Goal: Task Accomplishment & Management: Complete application form

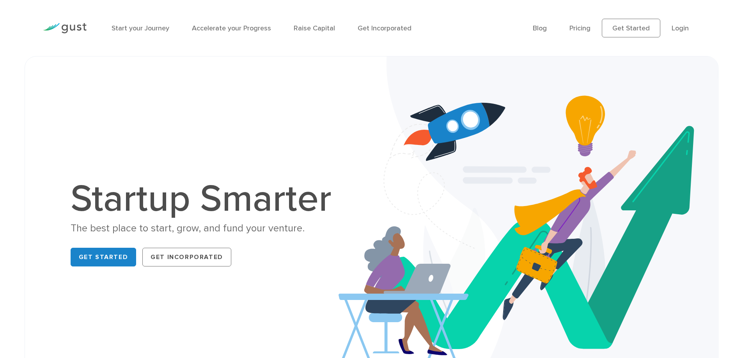
click at [696, 236] on img at bounding box center [528, 226] width 380 height 338
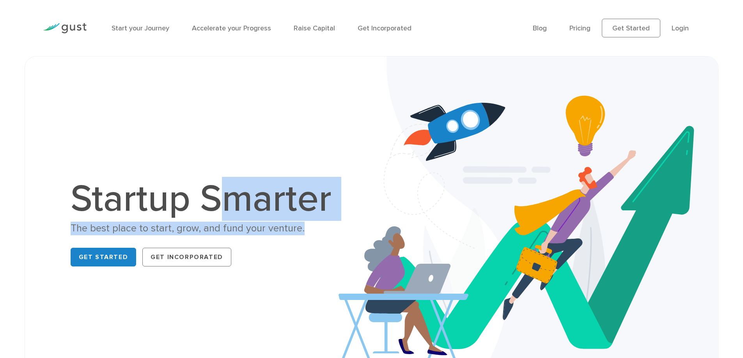
drag, startPoint x: 211, startPoint y: 193, endPoint x: 303, endPoint y: 225, distance: 97.2
click at [303, 225] on div "Startup Smarter The best place to start, grow, and fund your venture. Get Start…" at bounding box center [205, 225] width 269 height 89
click at [303, 225] on div "The best place to start, grow, and fund your venture." at bounding box center [205, 229] width 269 height 14
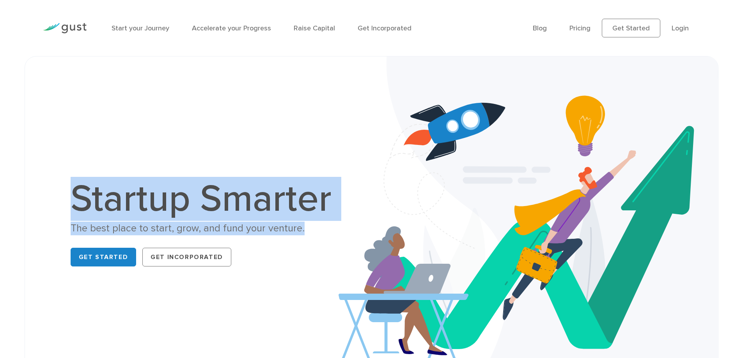
drag, startPoint x: 319, startPoint y: 228, endPoint x: 0, endPoint y: 179, distance: 322.3
click at [0, 179] on div "Startup Smarter The best place to start, grow, and fund your venture. Get Start…" at bounding box center [371, 225] width 743 height 338
click at [321, 221] on div "Startup Smarter The best place to start, grow, and fund your venture. Get Start…" at bounding box center [205, 225] width 269 height 89
drag, startPoint x: 310, startPoint y: 230, endPoint x: 51, endPoint y: 193, distance: 261.2
click at [51, 193] on div "Startup Smarter The best place to start, grow, and fund your venture. Get Start…" at bounding box center [205, 225] width 333 height 89
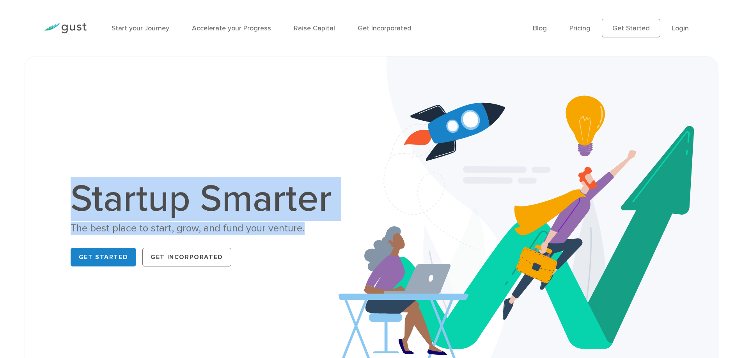
click at [326, 227] on div "The best place to start, grow, and fund your venture." at bounding box center [205, 229] width 269 height 14
drag, startPoint x: 306, startPoint y: 230, endPoint x: 64, endPoint y: 205, distance: 243.4
click at [64, 205] on div "Startup Smarter The best place to start, grow, and fund your venture. Get Start…" at bounding box center [205, 225] width 333 height 89
click at [216, 204] on h1 "Startup Smarter" at bounding box center [205, 199] width 269 height 37
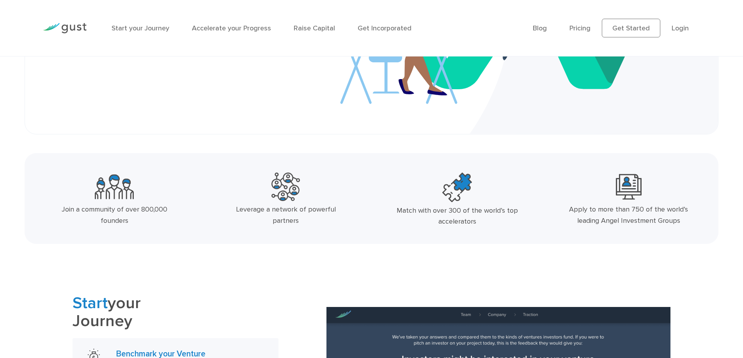
scroll to position [273, 0]
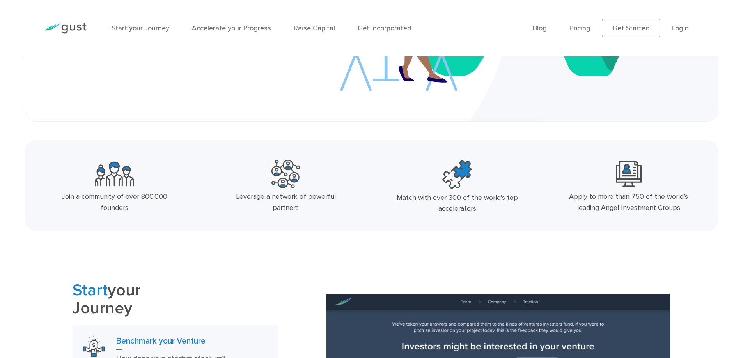
drag, startPoint x: 91, startPoint y: 172, endPoint x: 688, endPoint y: 207, distance: 597.6
click at [688, 207] on div "Join a community of over 800,000 founders Leverage a network of powerful partne…" at bounding box center [372, 189] width 686 height 64
click at [688, 207] on div "Apply to more than 750 of the world’s leading Angel Investment Groups" at bounding box center [629, 202] width 128 height 23
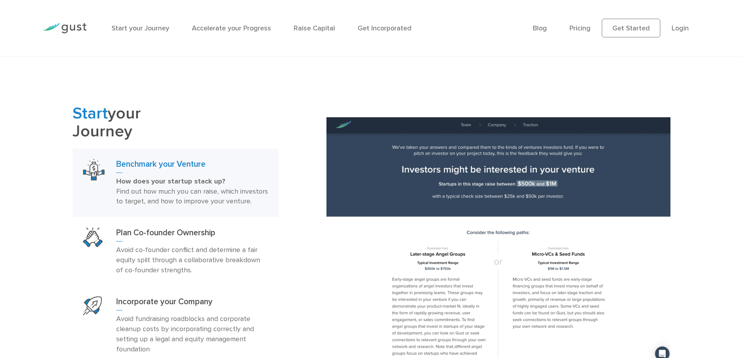
scroll to position [507, 0]
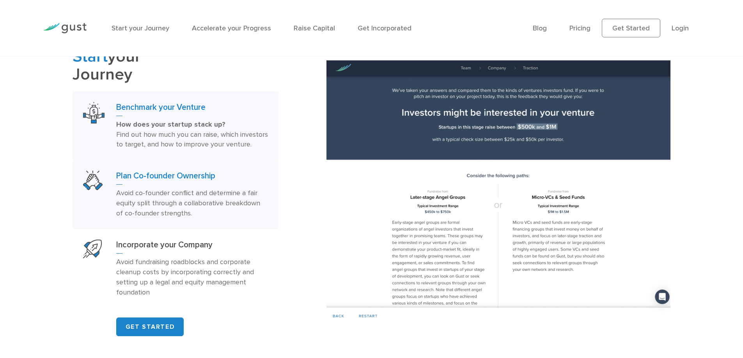
drag, startPoint x: 554, startPoint y: 218, endPoint x: 183, endPoint y: 183, distance: 372.1
click at [183, 183] on h3 "Plan Co-founder Ownership" at bounding box center [192, 178] width 152 height 14
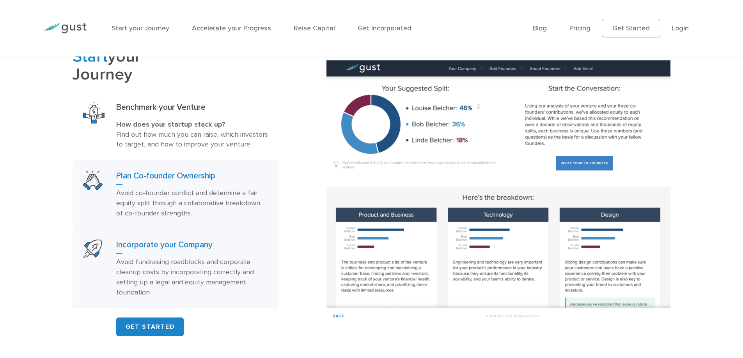
click at [163, 254] on h3 "Incorporate your Company" at bounding box center [192, 247] width 152 height 14
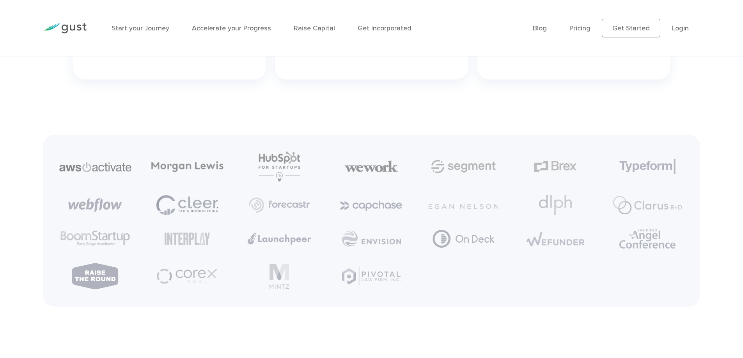
scroll to position [1966, 0]
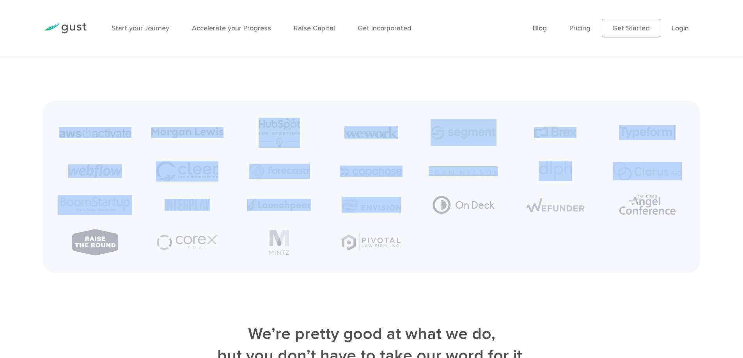
drag, startPoint x: 64, startPoint y: 124, endPoint x: 500, endPoint y: 259, distance: 456.3
click at [500, 259] on ul at bounding box center [371, 187] width 645 height 152
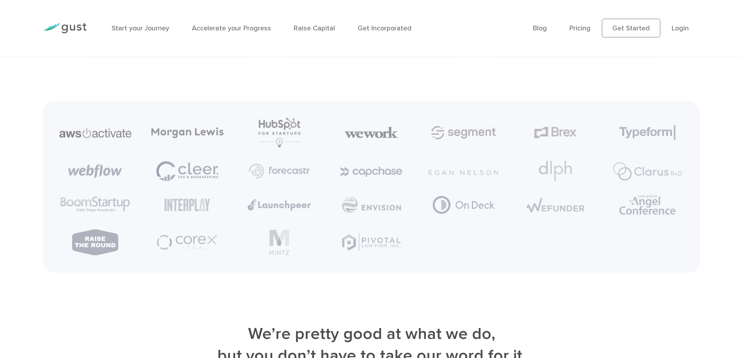
scroll to position [2161, 0]
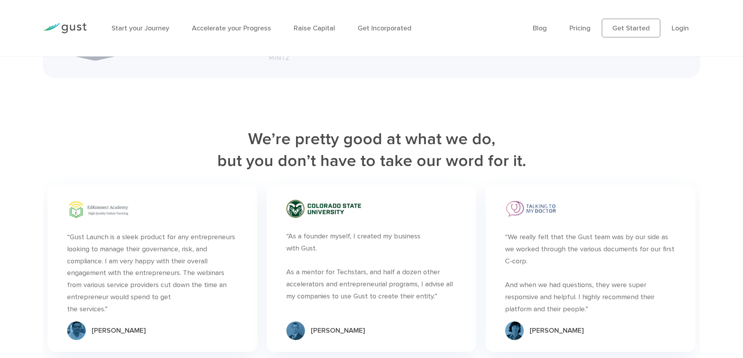
click at [533, 257] on div "“We really felt that the Gust team was by our side as we worked through the var…" at bounding box center [590, 274] width 170 height 84
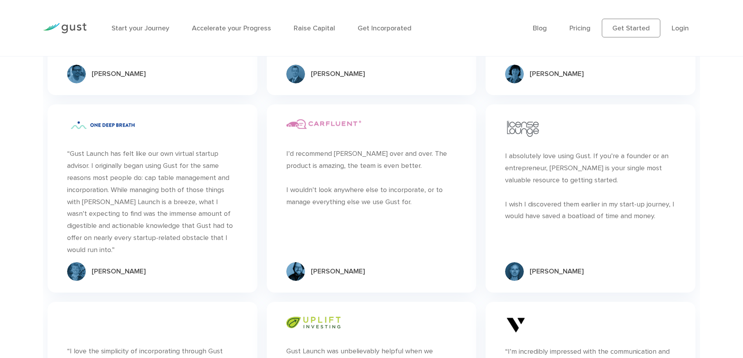
scroll to position [2434, 0]
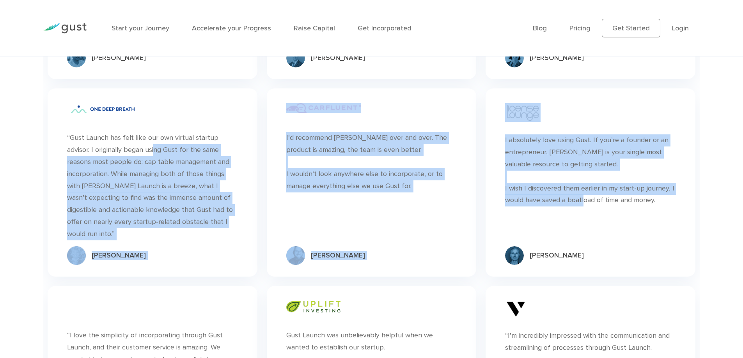
drag, startPoint x: 576, startPoint y: 211, endPoint x: 166, endPoint y: 146, distance: 415.7
click at [166, 146] on div "“ “Gust Launch is a sleek product for any entrepreneurs looking to manage their…" at bounding box center [371, 257] width 657 height 700
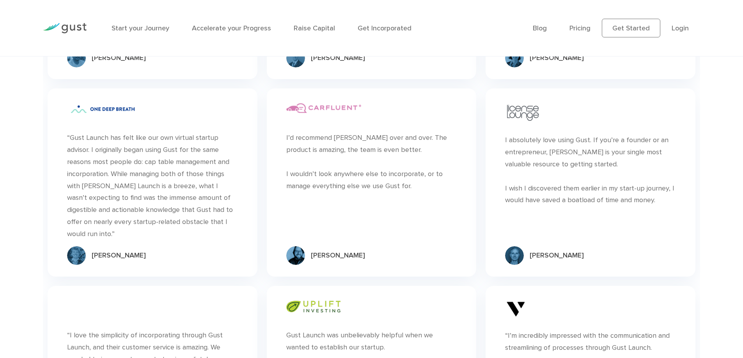
click at [587, 207] on div "I absolutely love using Gust. If you’re a founder or an entrepreneur, [PERSON_N…" at bounding box center [590, 171] width 170 height 72
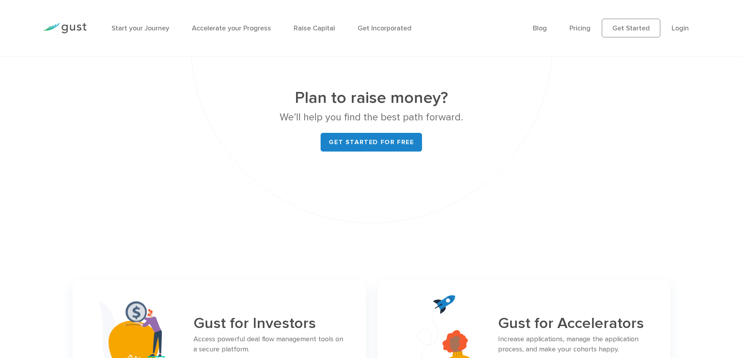
scroll to position [2941, 0]
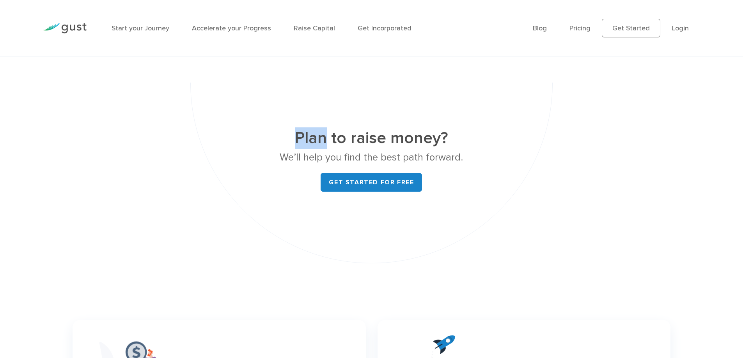
drag, startPoint x: 295, startPoint y: 135, endPoint x: 326, endPoint y: 135, distance: 31.6
click at [326, 135] on h2 "Plan to raise money?" at bounding box center [372, 139] width 294 height 22
click at [360, 136] on h2 "Plan to raise money?" at bounding box center [372, 139] width 294 height 22
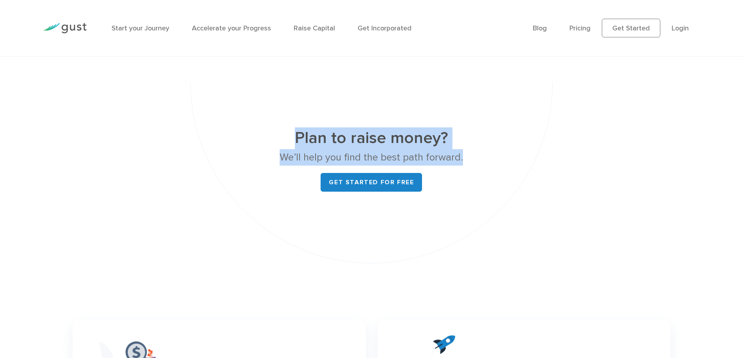
drag, startPoint x: 282, startPoint y: 135, endPoint x: 469, endPoint y: 158, distance: 188.3
click at [469, 158] on div "Plan to raise money? We’ll help you find the best path forward. Get started for…" at bounding box center [372, 160] width 294 height 64
click at [487, 159] on p "We’ll help you find the best path forward." at bounding box center [372, 157] width 294 height 16
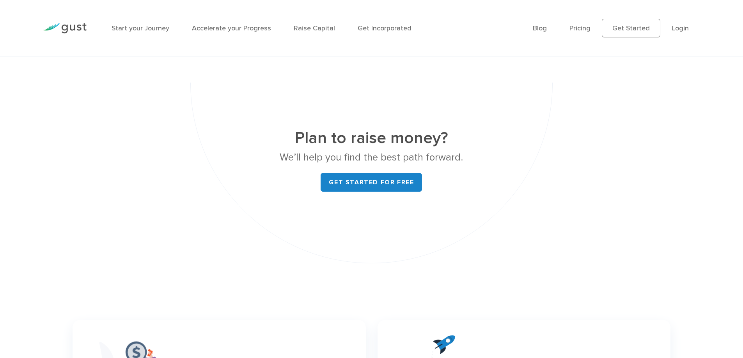
click at [343, 147] on h2 "Plan to raise money?" at bounding box center [372, 139] width 294 height 22
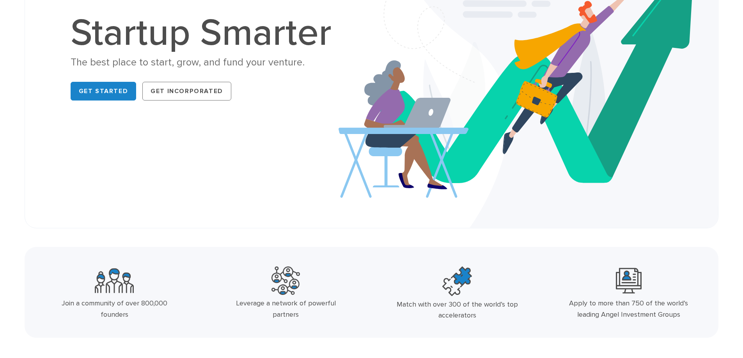
scroll to position [0, 0]
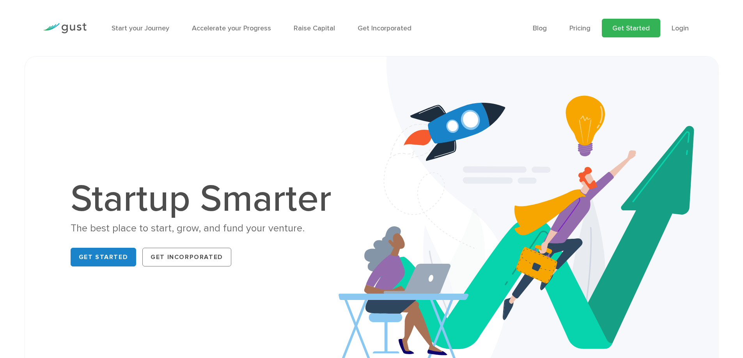
click at [640, 20] on link "Get Started" at bounding box center [631, 28] width 58 height 19
